Goal: Task Accomplishment & Management: Complete application form

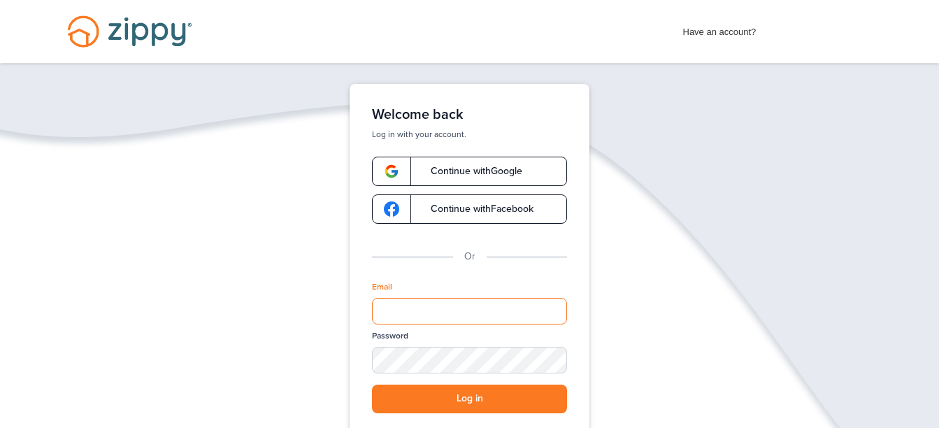
click at [432, 316] on input "Email" at bounding box center [469, 311] width 195 height 27
type input "**********"
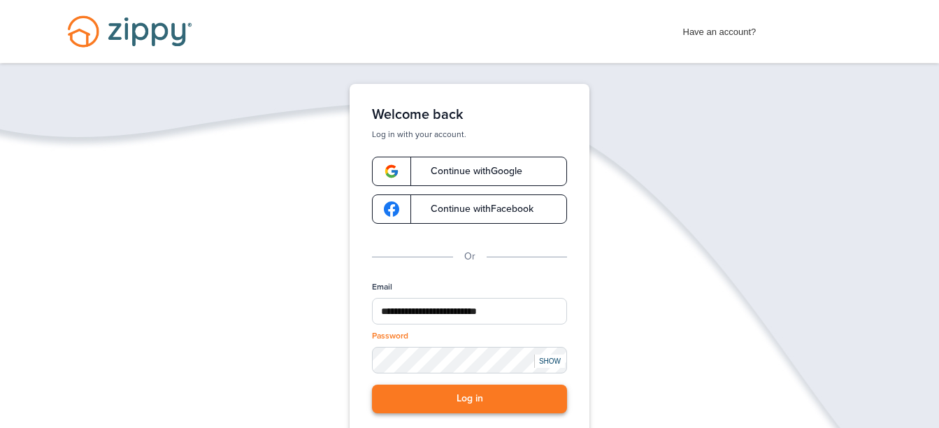
click at [531, 396] on button "Log in" at bounding box center [469, 399] width 195 height 29
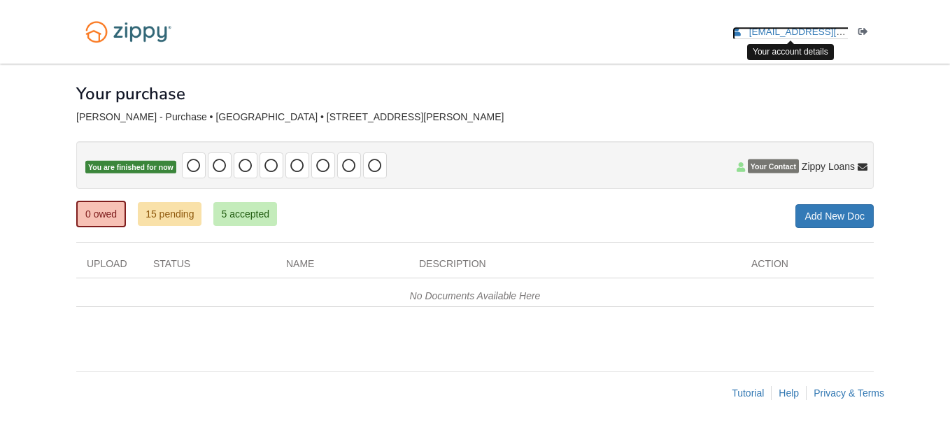
click at [815, 34] on span "[EMAIL_ADDRESS][DOMAIN_NAME]" at bounding box center [829, 32] width 160 height 10
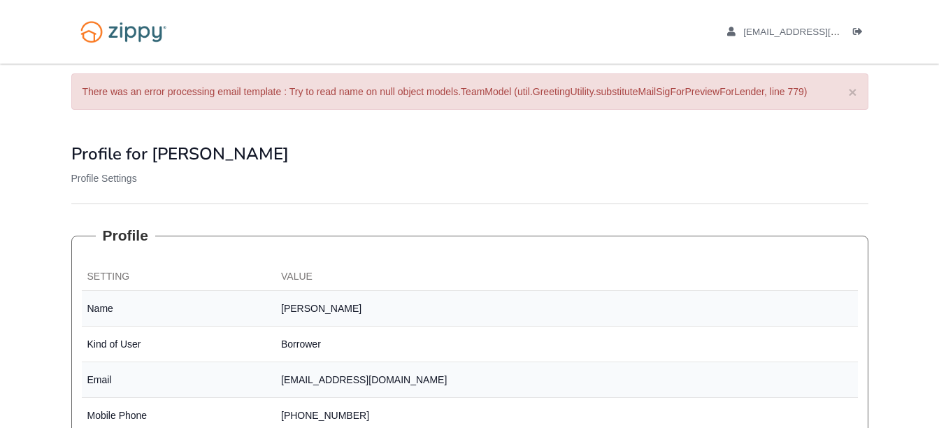
click at [858, 91] on div "× There was an error processing email template : Try to read name on null objec…" at bounding box center [469, 91] width 797 height 36
click at [850, 95] on button "×" at bounding box center [852, 92] width 8 height 15
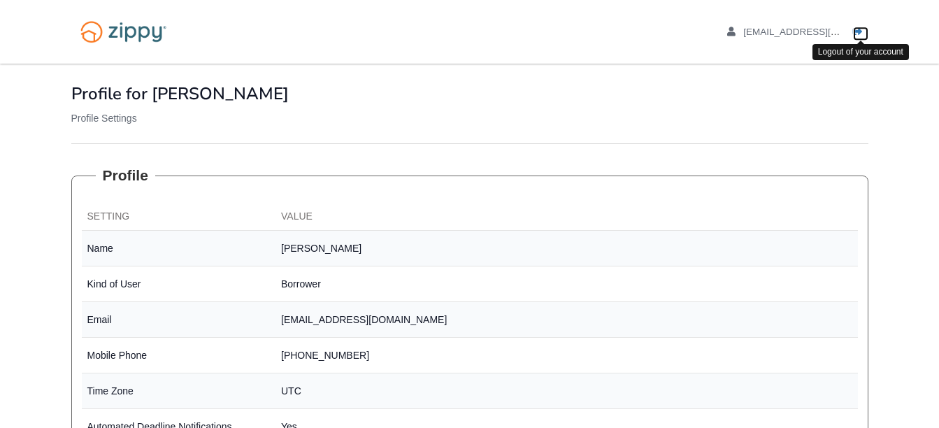
click at [857, 36] on icon "Log out" at bounding box center [858, 32] width 10 height 10
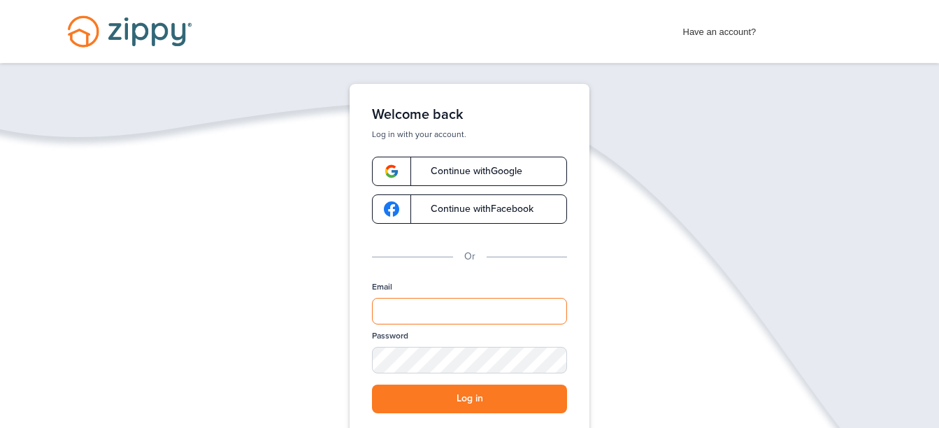
click at [506, 311] on input "Email" at bounding box center [469, 311] width 195 height 27
type input "**********"
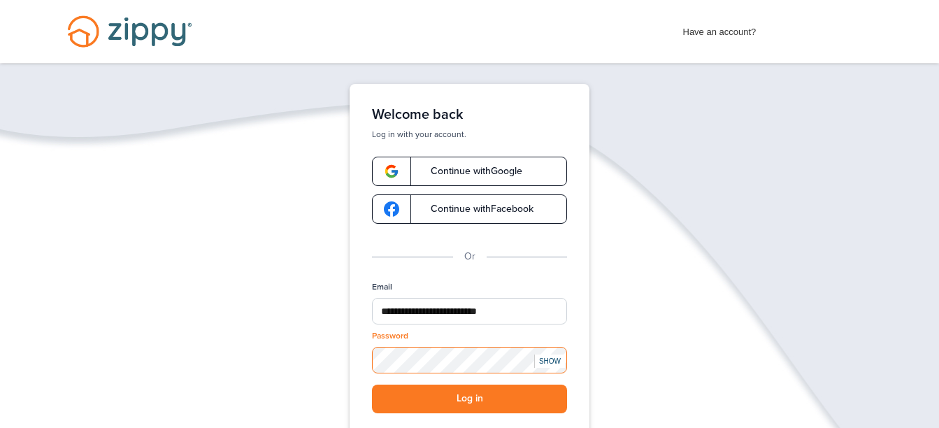
click at [372, 385] on button "Log in" at bounding box center [469, 399] width 195 height 29
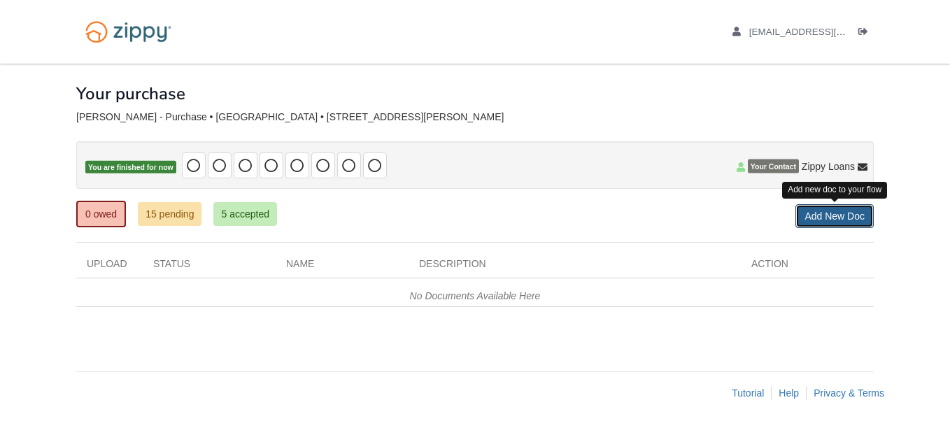
click at [819, 211] on link "Add New Doc" at bounding box center [834, 216] width 78 height 24
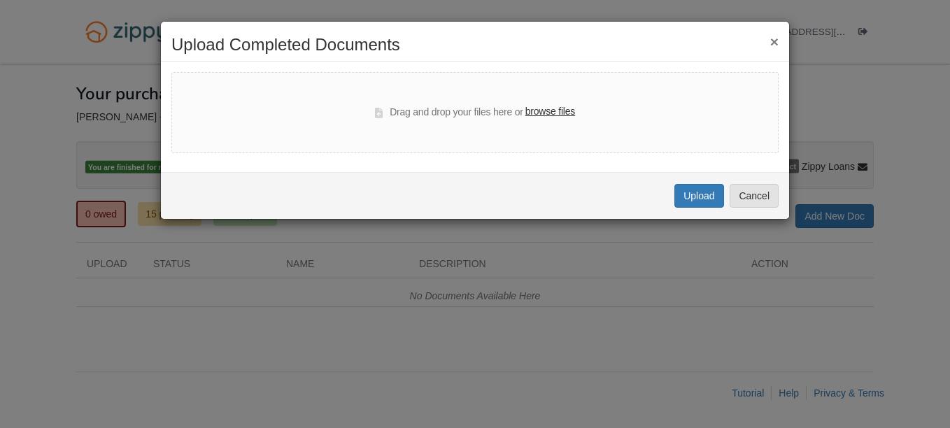
click at [544, 115] on label "browse files" at bounding box center [550, 111] width 50 height 15
click at [0, 0] on input "browse files" at bounding box center [0, 0] width 0 height 0
select select "****"
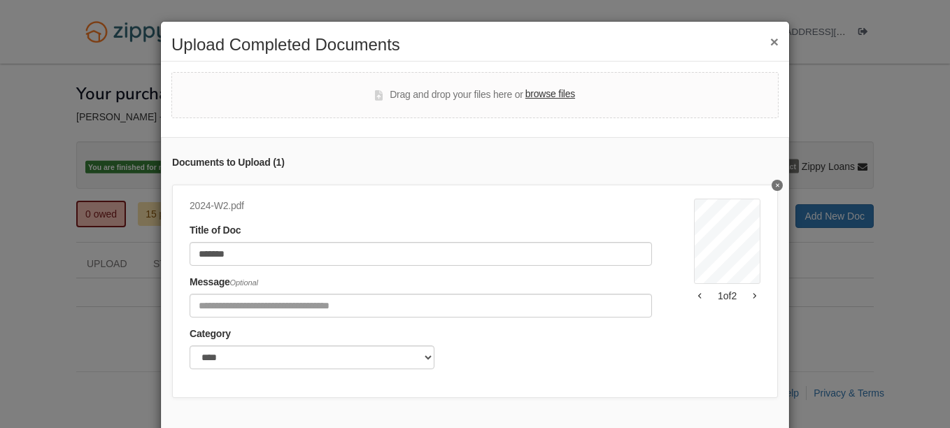
scroll to position [81, 0]
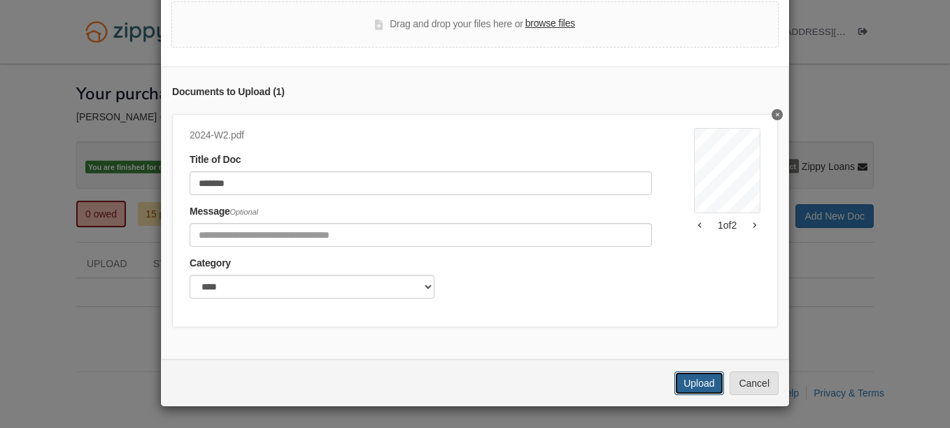
click at [685, 385] on button "Upload" at bounding box center [698, 383] width 49 height 24
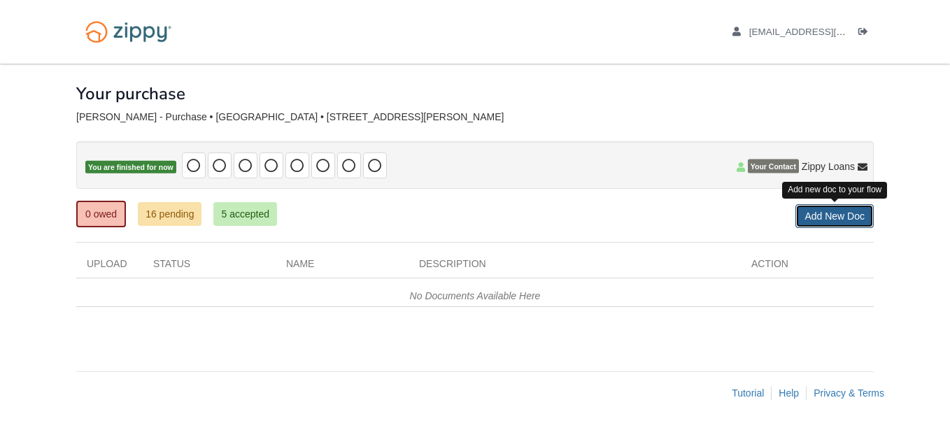
click at [857, 216] on link "Add New Doc" at bounding box center [834, 216] width 78 height 24
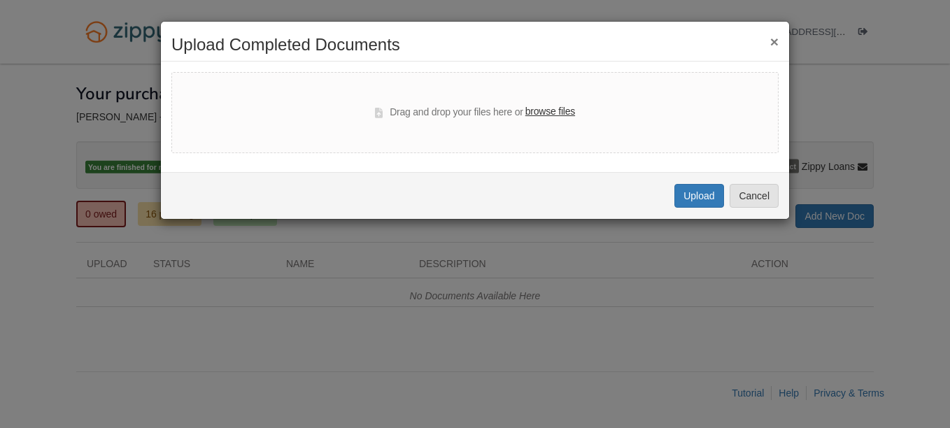
click at [551, 114] on label "browse files" at bounding box center [550, 111] width 50 height 15
click at [0, 0] on input "browse files" at bounding box center [0, 0] width 0 height 0
select select "****"
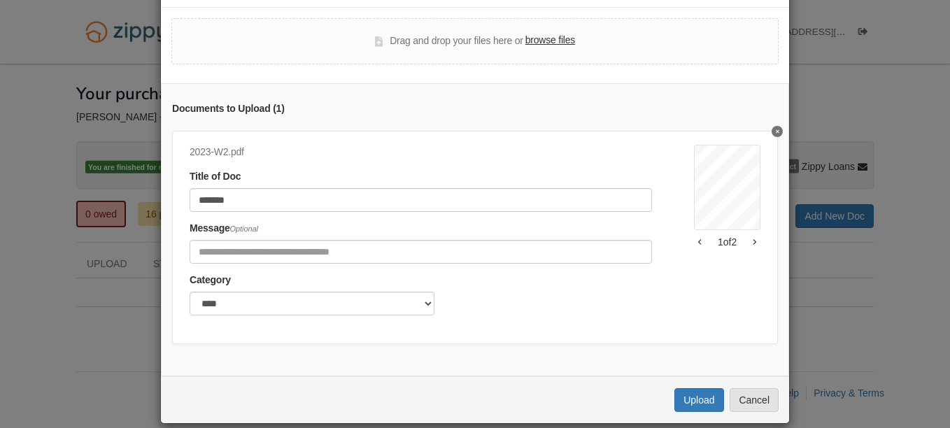
scroll to position [81, 0]
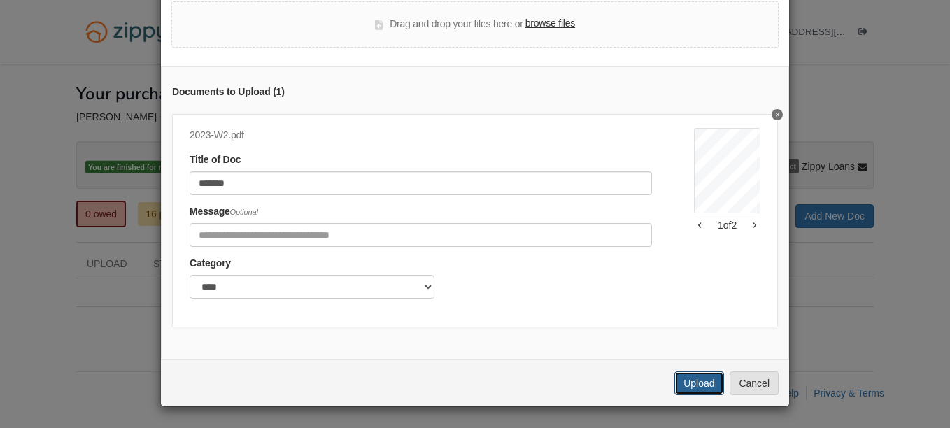
click at [692, 380] on button "Upload" at bounding box center [698, 383] width 49 height 24
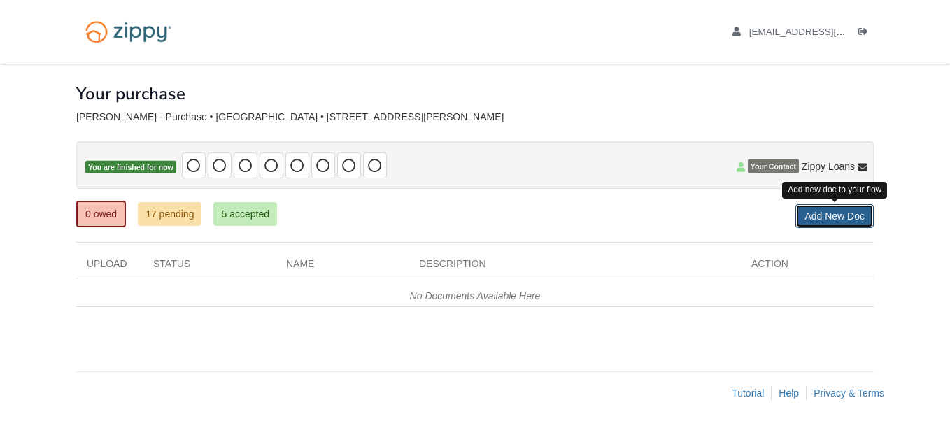
click at [837, 220] on link "Add New Doc" at bounding box center [834, 216] width 78 height 24
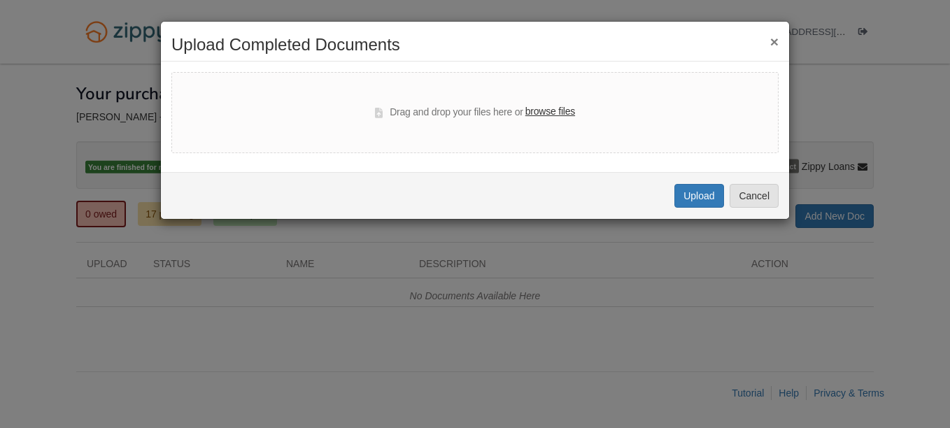
click at [557, 110] on label "browse files" at bounding box center [550, 111] width 50 height 15
click at [0, 0] on input "browse files" at bounding box center [0, 0] width 0 height 0
select select "****"
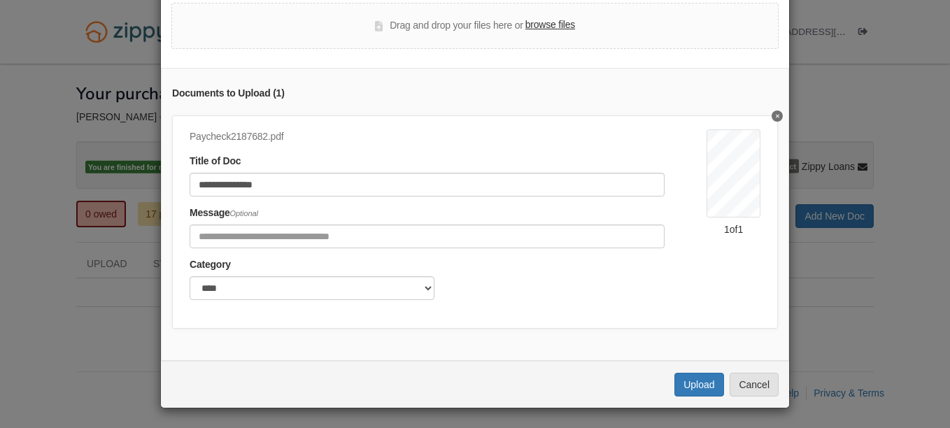
scroll to position [80, 0]
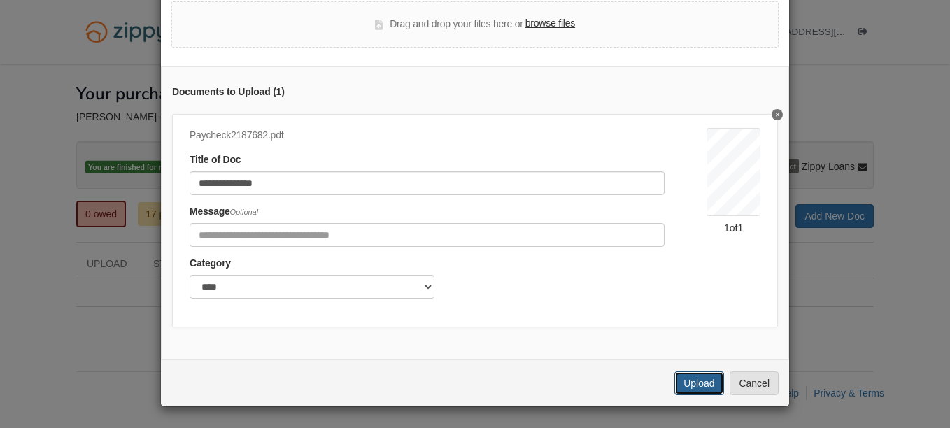
click at [699, 385] on button "Upload" at bounding box center [698, 383] width 49 height 24
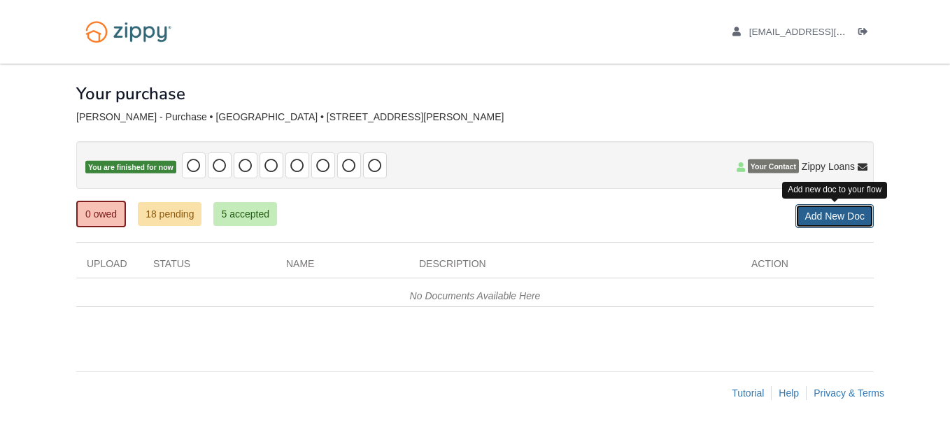
click at [822, 215] on link "Add New Doc" at bounding box center [834, 216] width 78 height 24
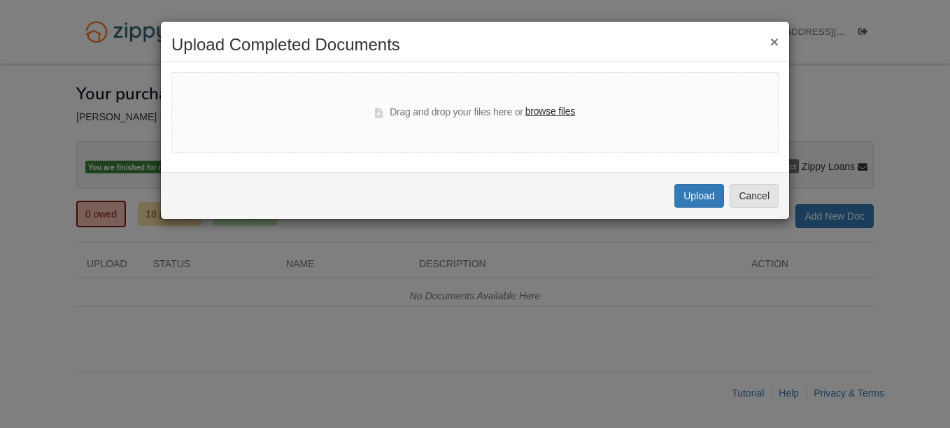
click at [548, 117] on label "browse files" at bounding box center [550, 111] width 50 height 15
click at [0, 0] on input "browse files" at bounding box center [0, 0] width 0 height 0
select select "****"
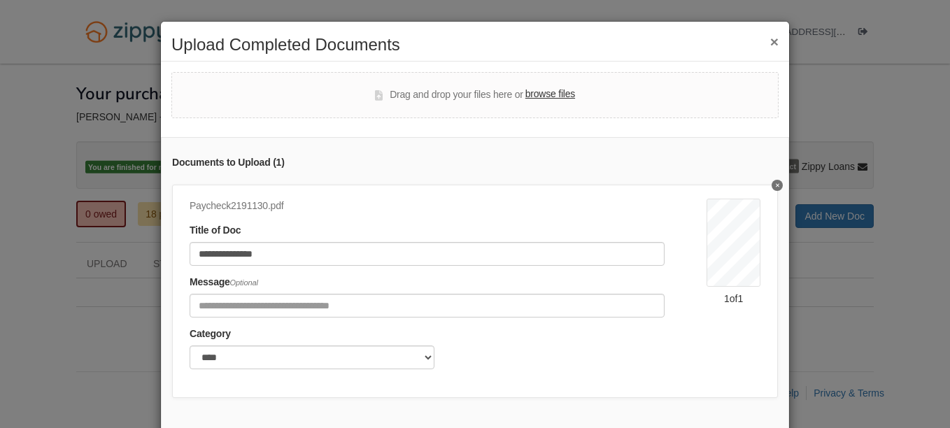
scroll to position [81, 0]
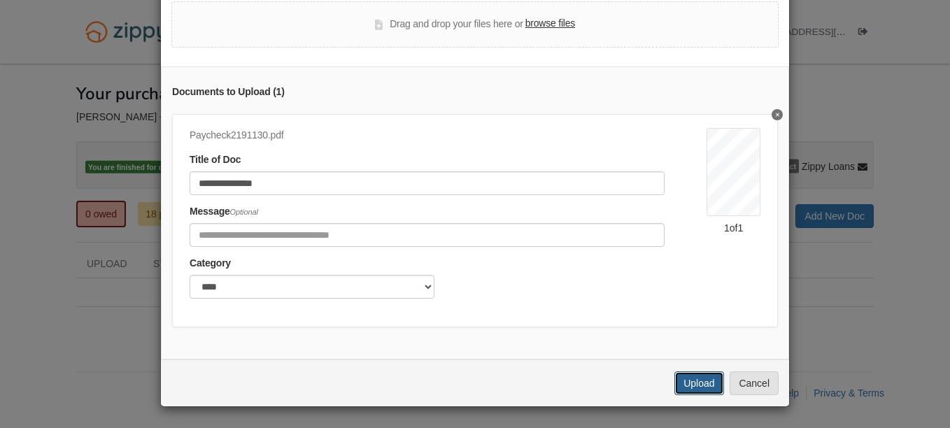
click at [701, 380] on button "Upload" at bounding box center [698, 383] width 49 height 24
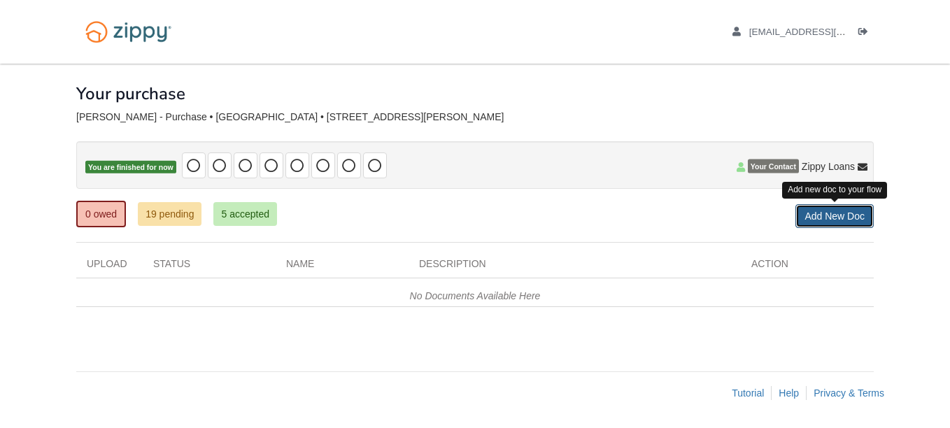
click at [849, 211] on link "Add New Doc" at bounding box center [834, 216] width 78 height 24
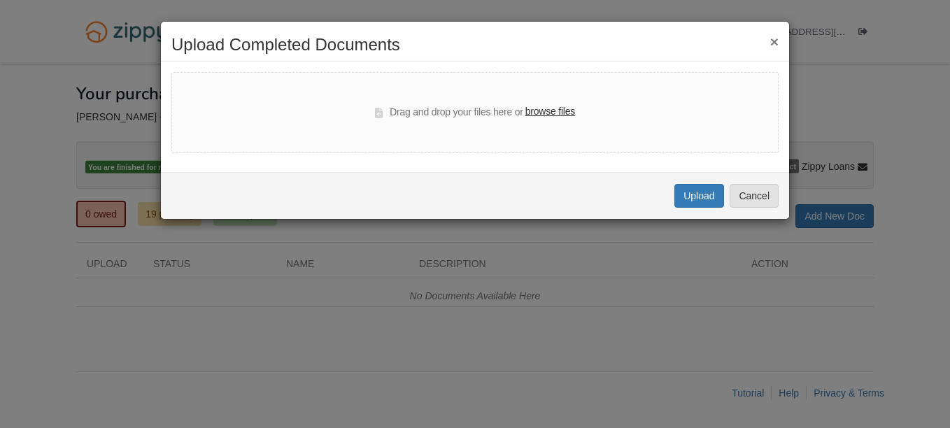
click at [553, 106] on label "browse files" at bounding box center [550, 111] width 50 height 15
click at [0, 0] on input "browse files" at bounding box center [0, 0] width 0 height 0
select select "****"
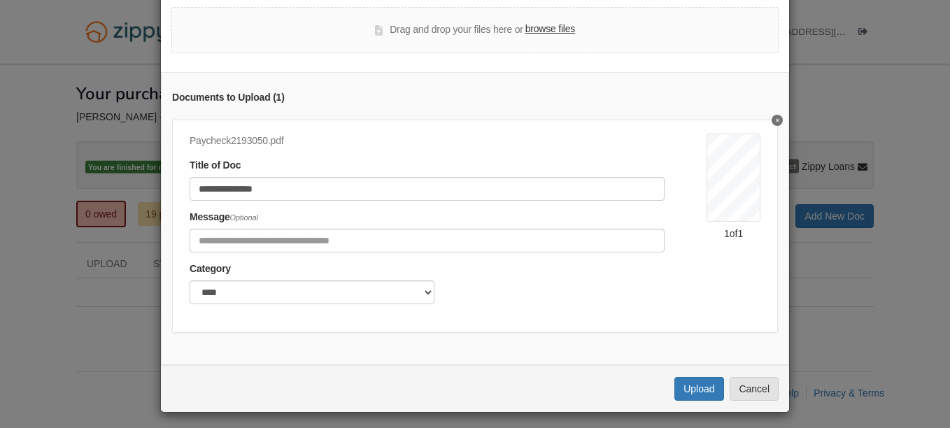
scroll to position [81, 0]
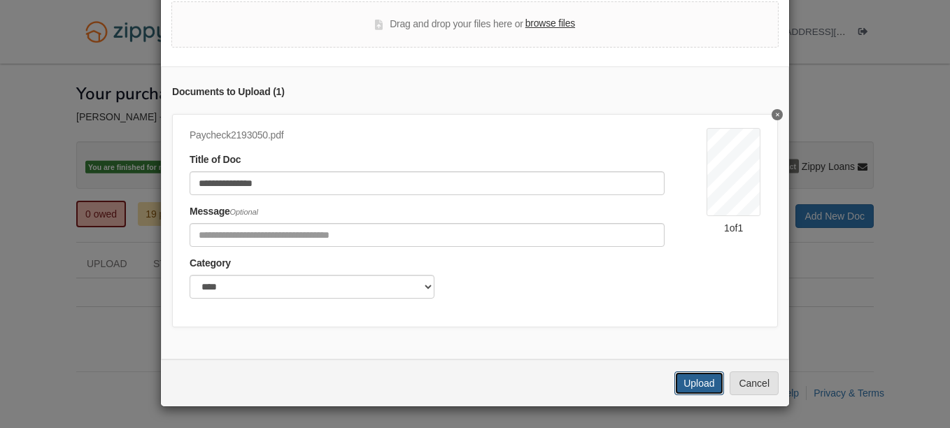
click at [695, 378] on button "Upload" at bounding box center [698, 383] width 49 height 24
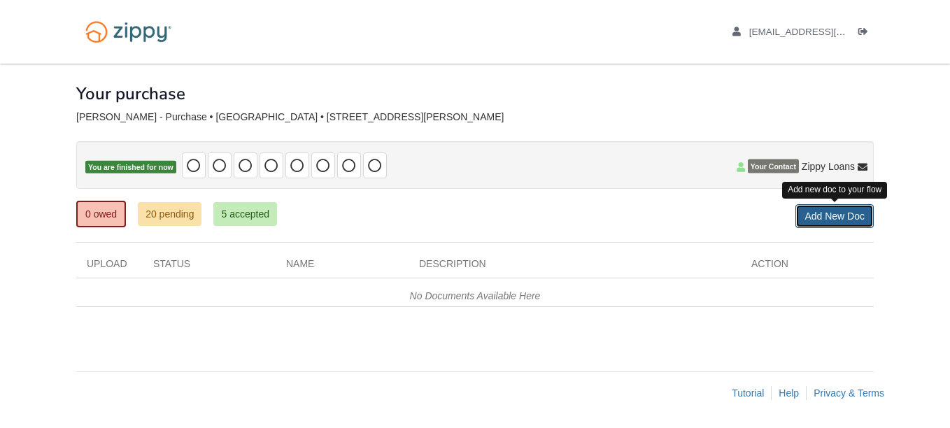
click at [823, 217] on link "Add New Doc" at bounding box center [834, 216] width 78 height 24
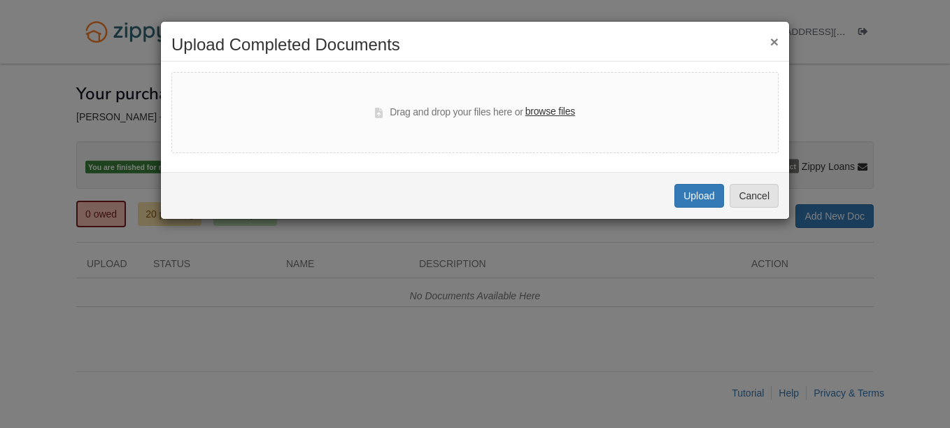
click at [550, 115] on label "browse files" at bounding box center [550, 111] width 50 height 15
click at [0, 0] on input "browse files" at bounding box center [0, 0] width 0 height 0
select select "****"
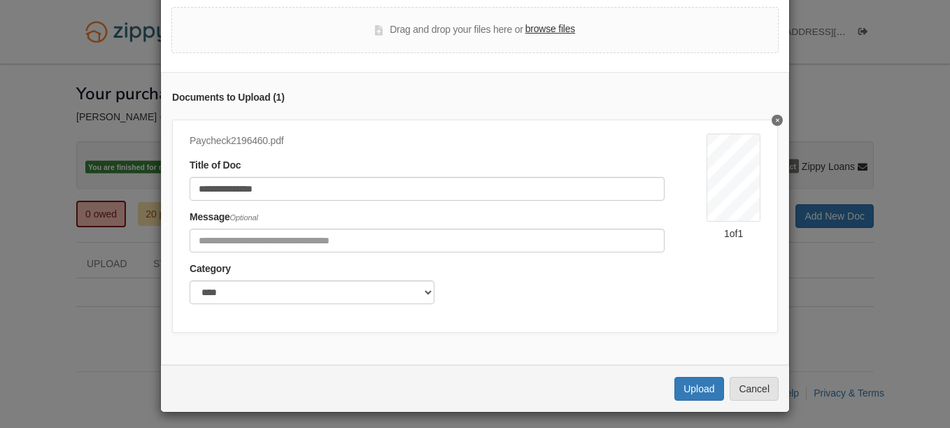
scroll to position [81, 0]
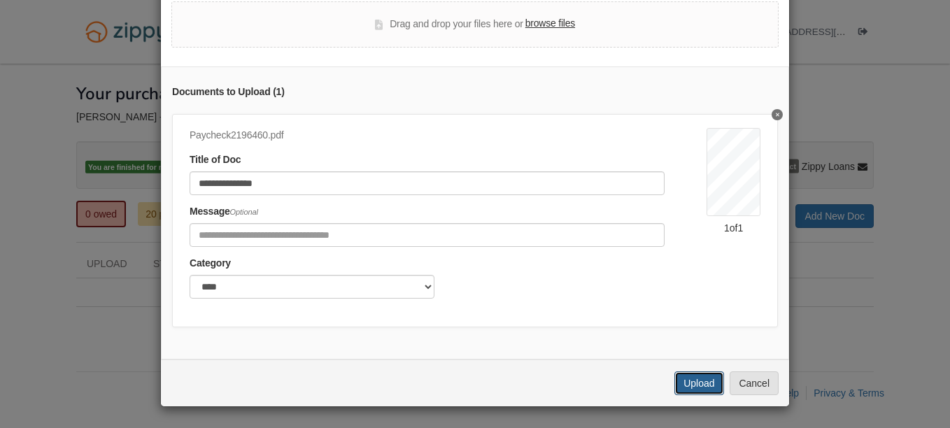
click at [705, 381] on button "Upload" at bounding box center [698, 383] width 49 height 24
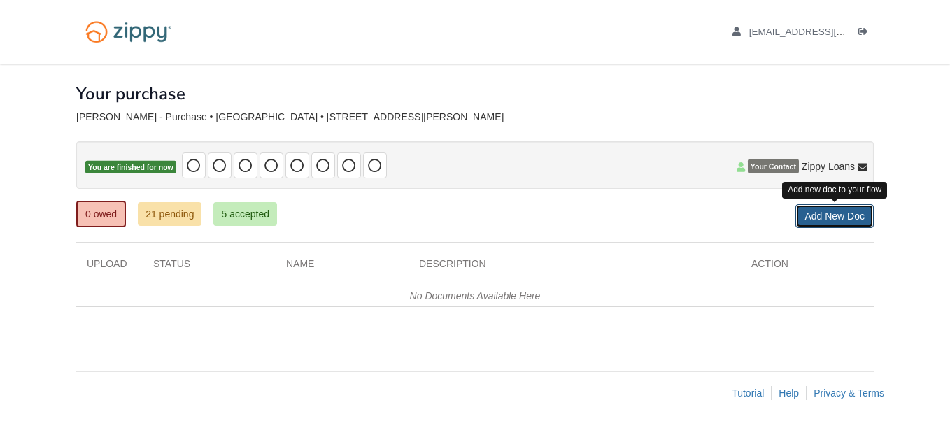
click at [859, 208] on link "Add New Doc" at bounding box center [834, 216] width 78 height 24
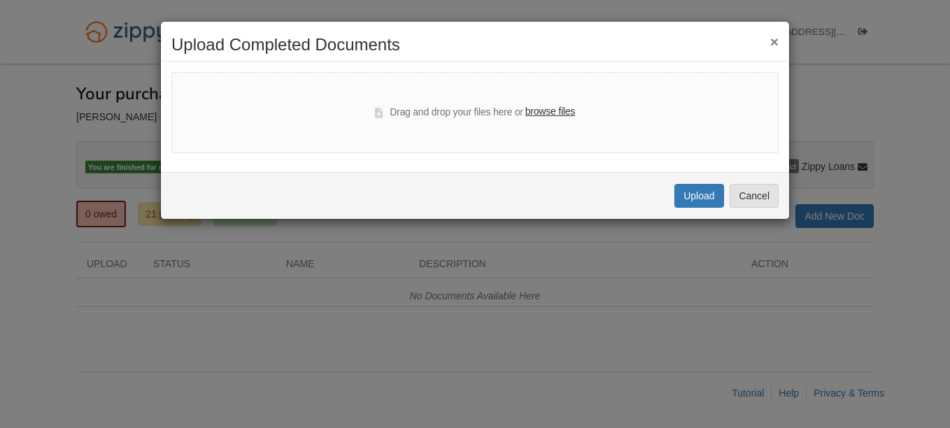
click at [555, 103] on div "Drag and drop your files here or browse files" at bounding box center [474, 112] width 607 height 81
drag, startPoint x: 555, startPoint y: 103, endPoint x: 549, endPoint y: 115, distance: 12.8
click at [549, 115] on label "browse files" at bounding box center [550, 111] width 50 height 15
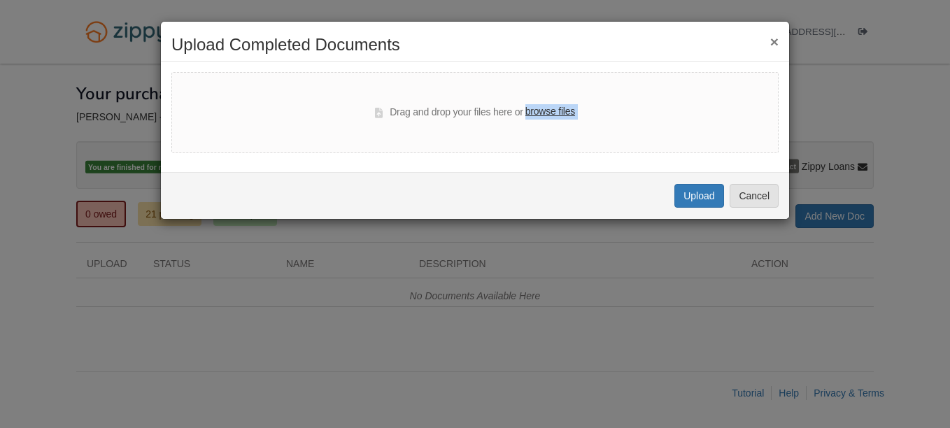
click at [0, 0] on input "browse files" at bounding box center [0, 0] width 0 height 0
select select "****"
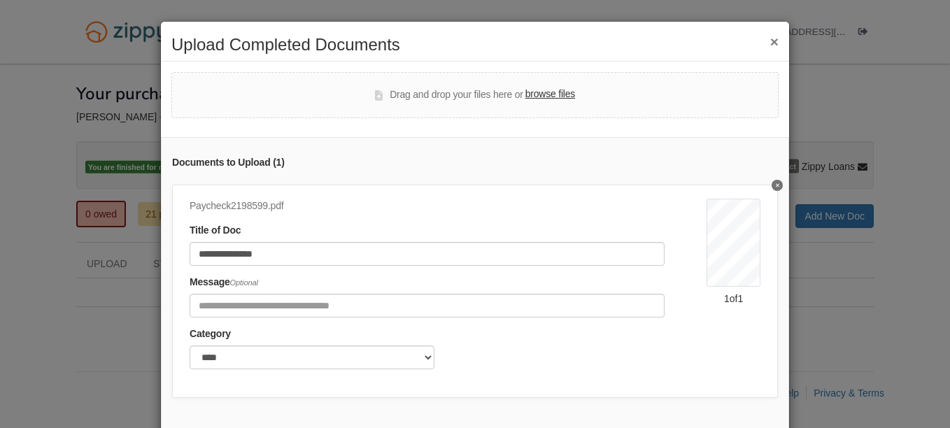
scroll to position [81, 0]
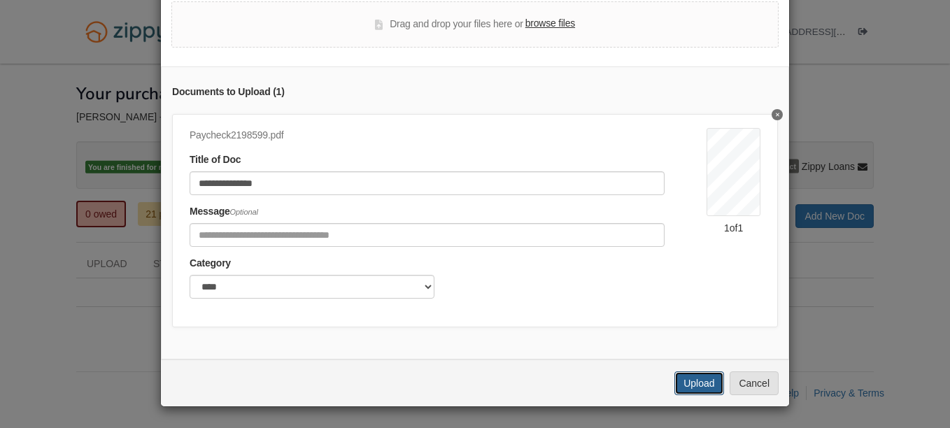
click at [687, 385] on button "Upload" at bounding box center [698, 383] width 49 height 24
